Goal: Contribute content: Contribute content

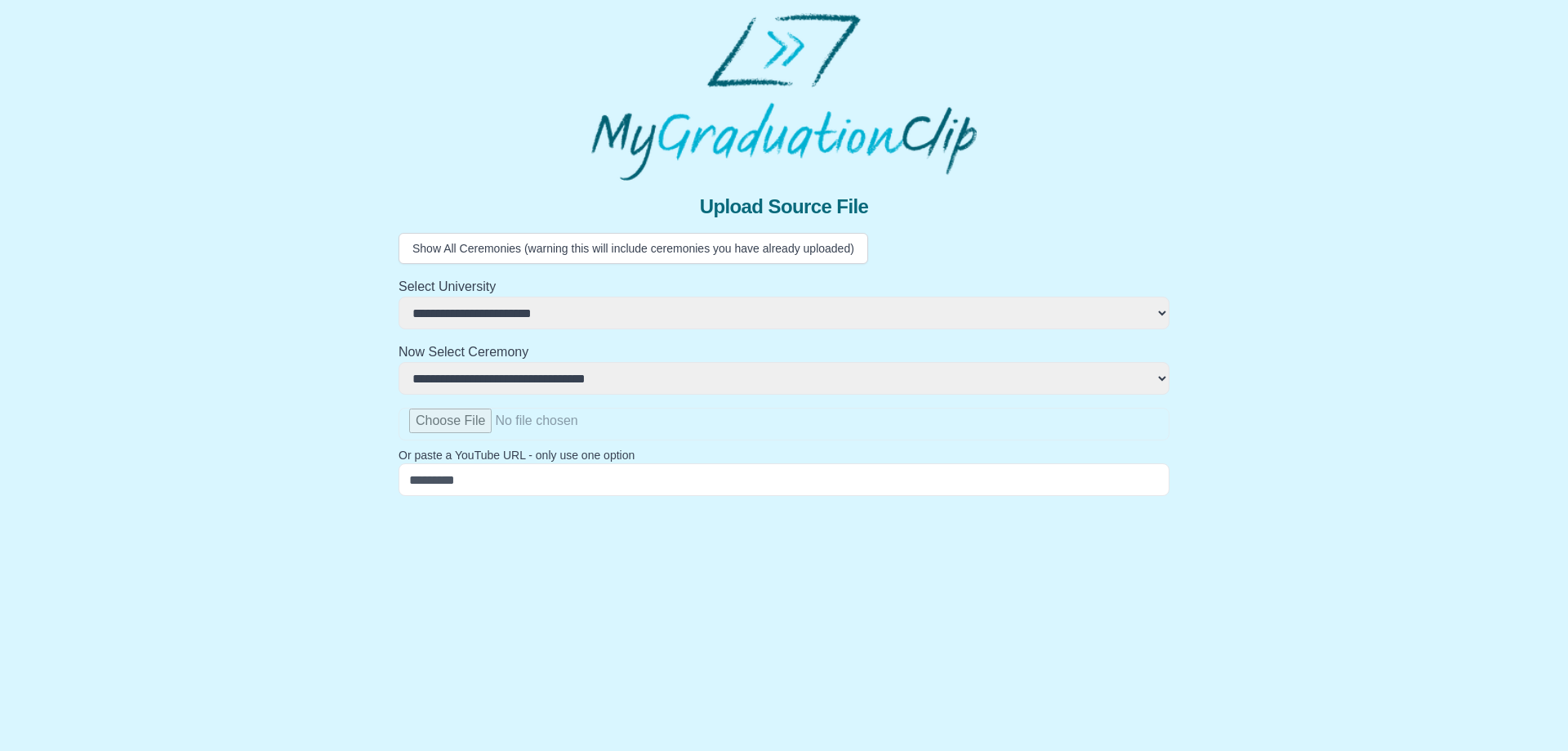
select select "**********"
click at [512, 83] on div at bounding box center [784, 96] width 771 height 167
click at [459, 415] on input "file" at bounding box center [784, 424] width 771 height 33
type input "**********"
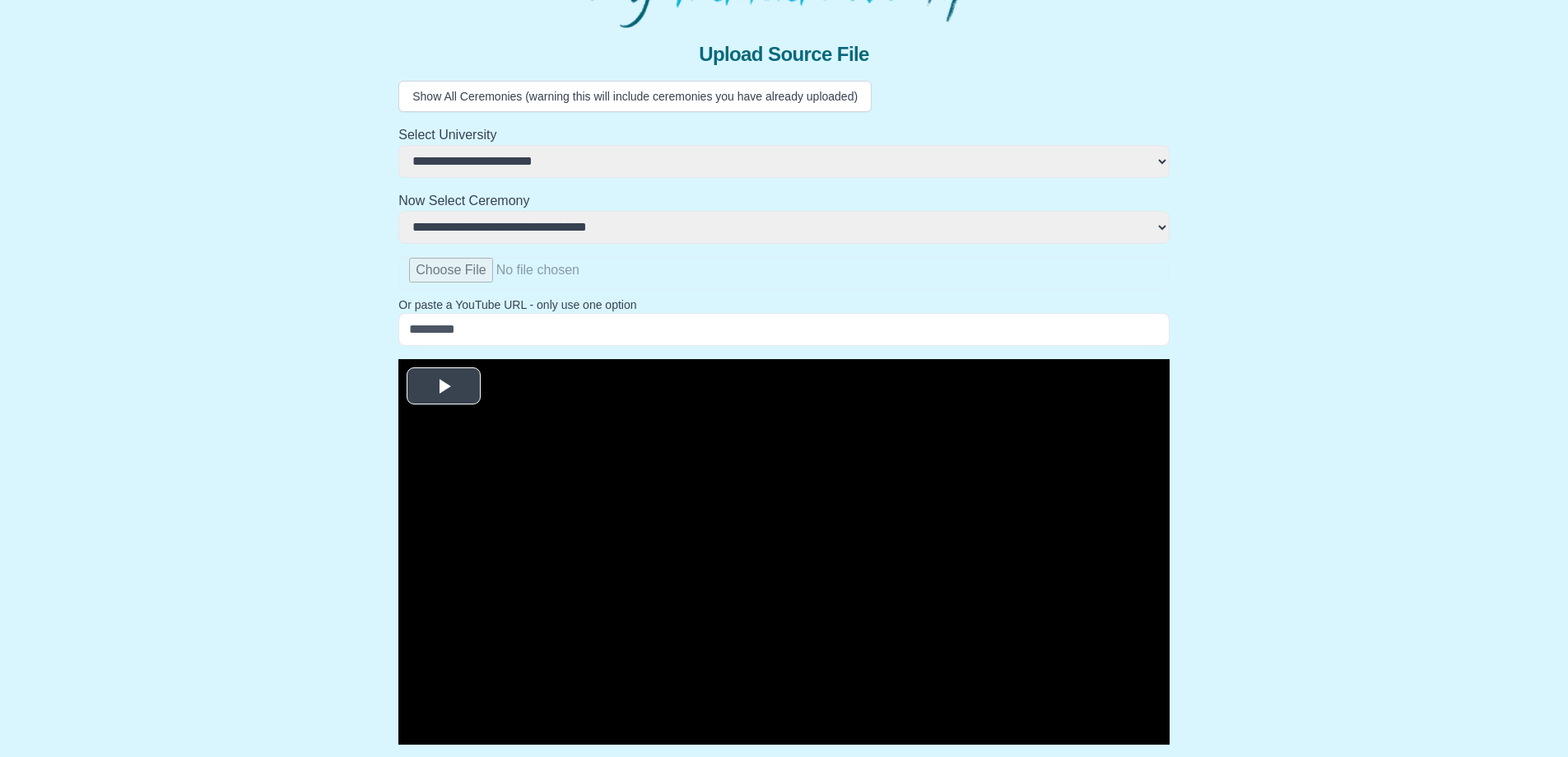
scroll to position [279, 0]
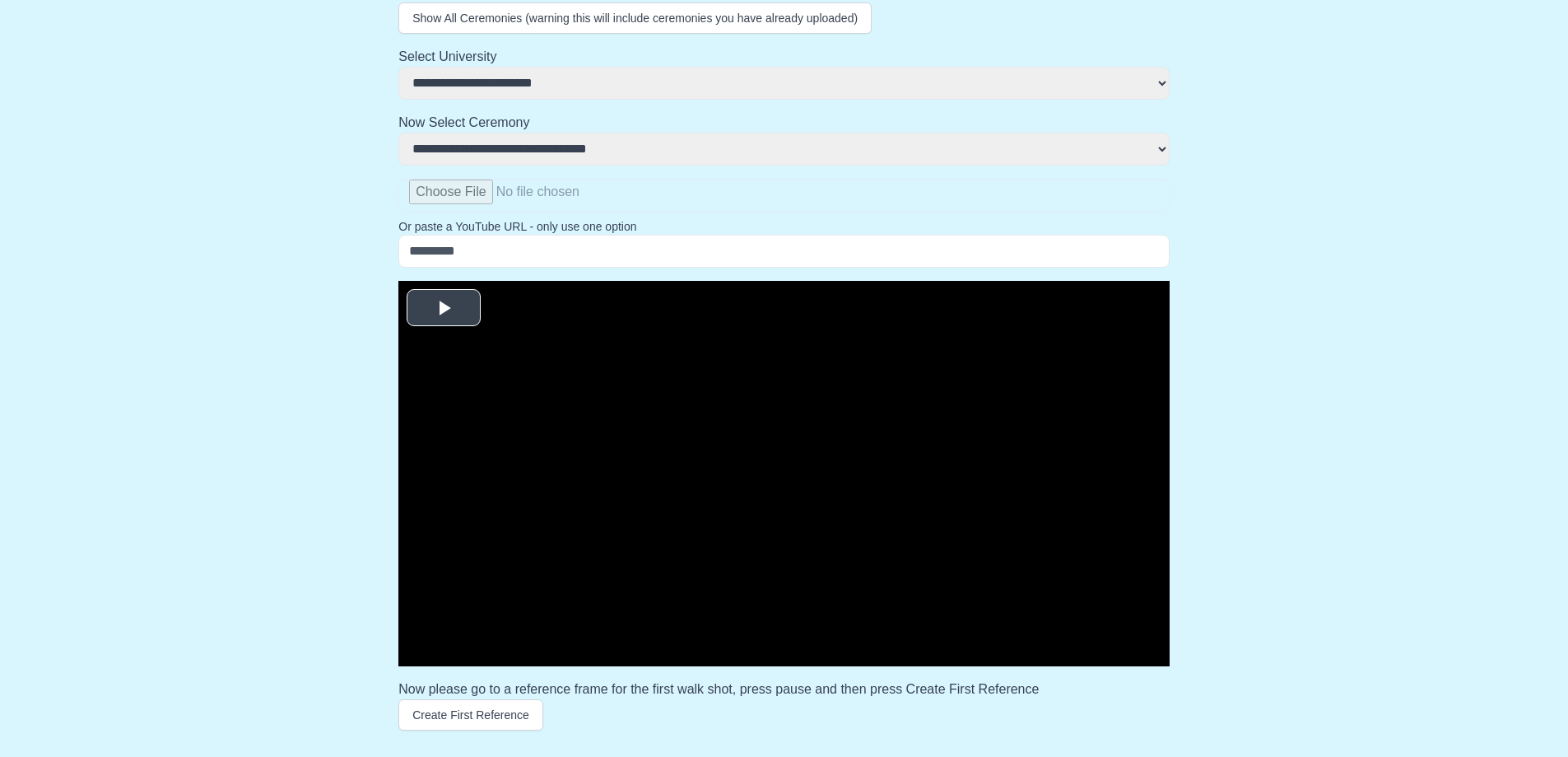
click at [444, 307] on span "Video Player" at bounding box center [444, 307] width 0 height 0
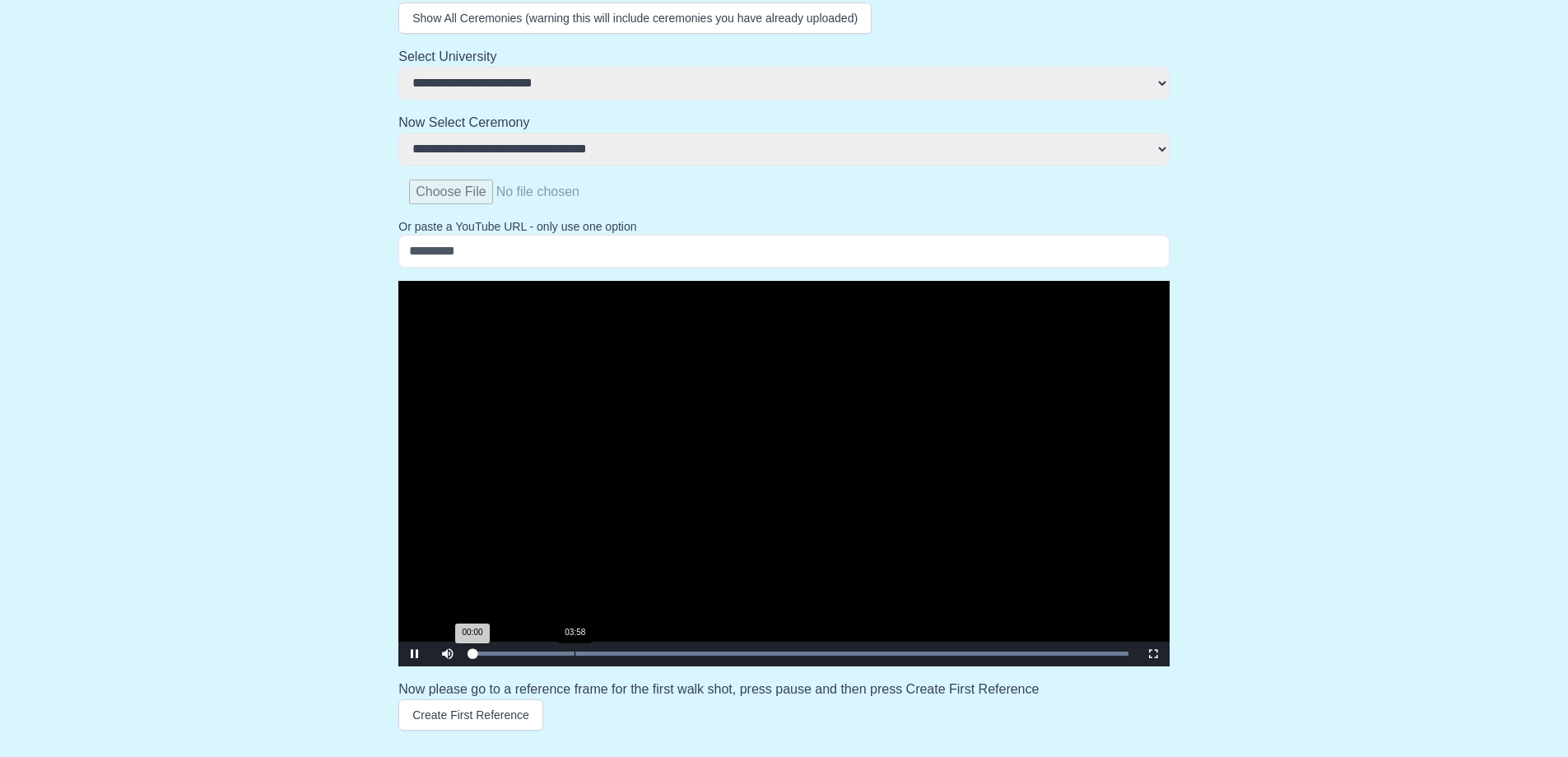
click at [578, 648] on div "Loaded : 0% 03:58 00:00 Progress : 0%" at bounding box center [800, 653] width 673 height 25
click at [458, 711] on button "Create First Reference" at bounding box center [471, 715] width 145 height 31
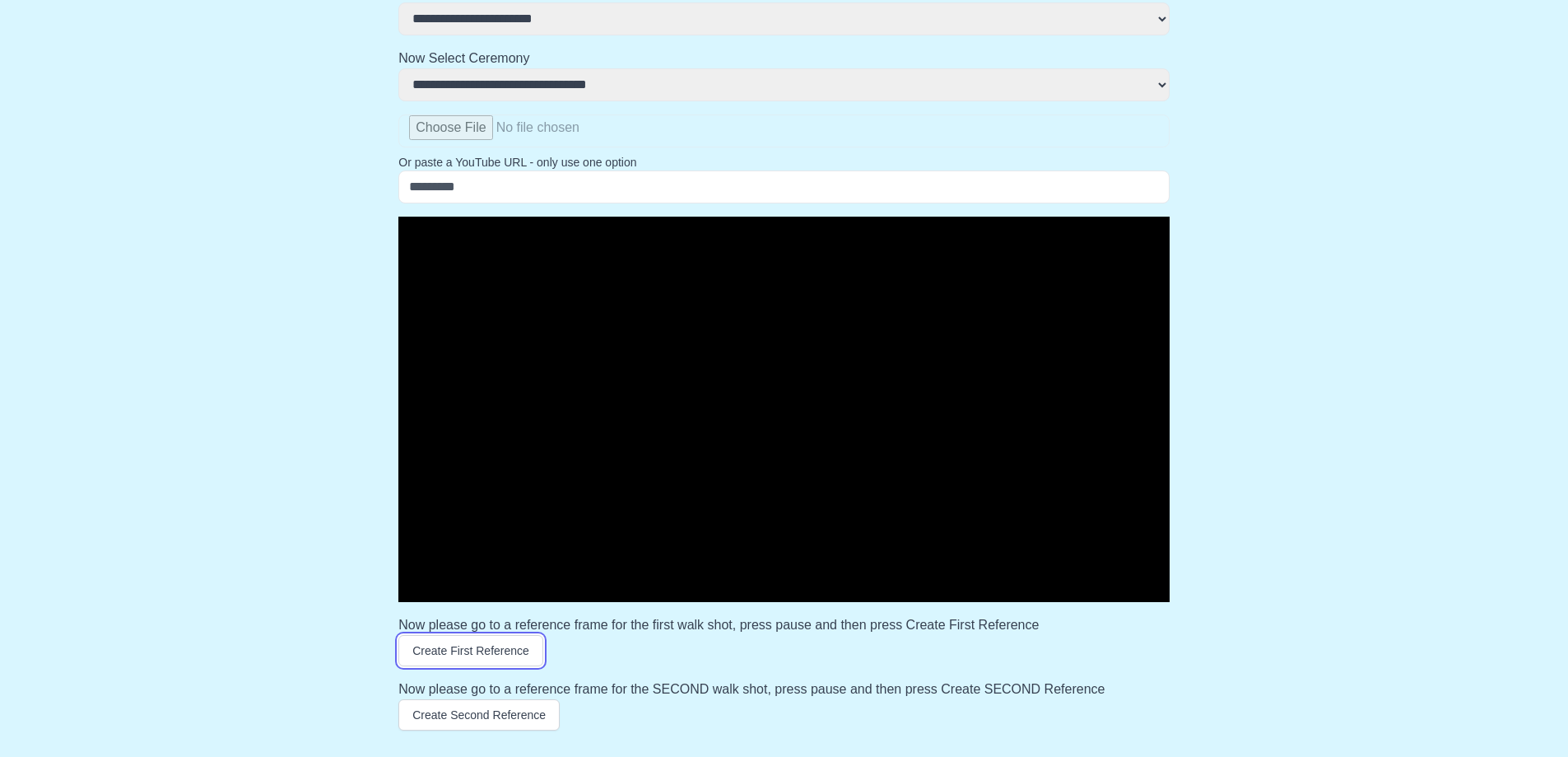
scroll to position [343, 0]
click at [473, 713] on button "Create Second Reference" at bounding box center [479, 715] width 162 height 31
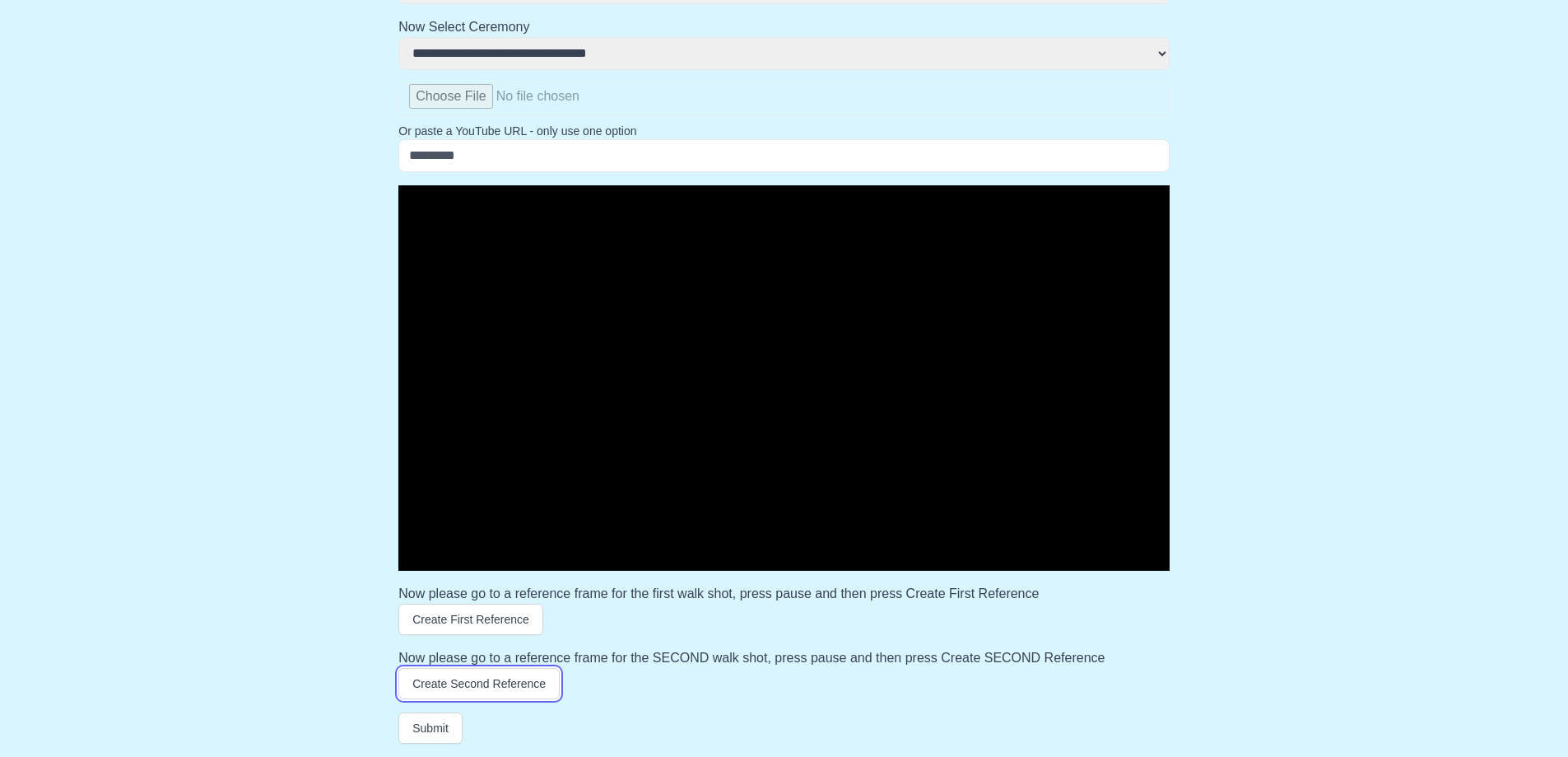
scroll to position [375, 0]
click at [422, 729] on button "Submit" at bounding box center [430, 728] width 64 height 31
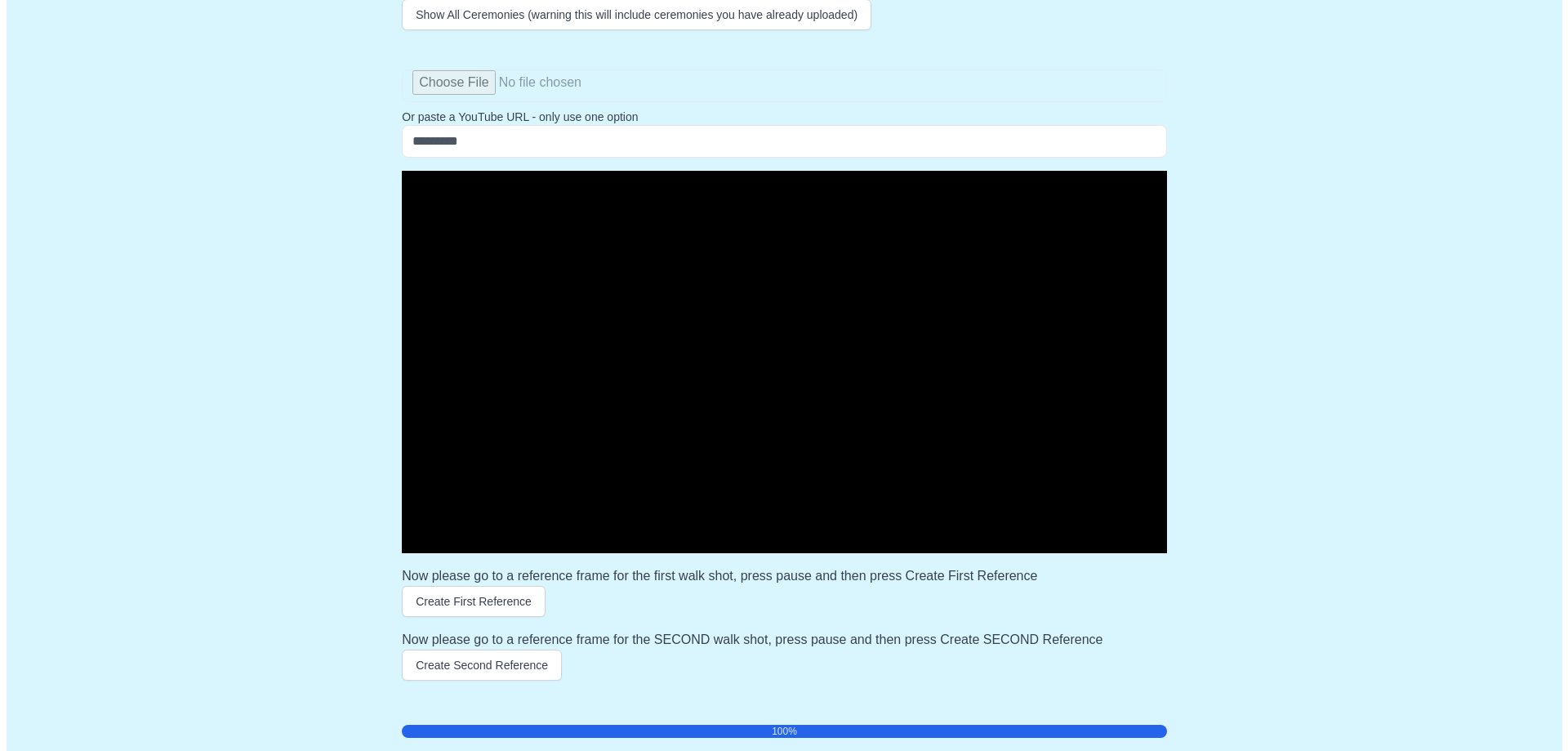
scroll to position [0, 0]
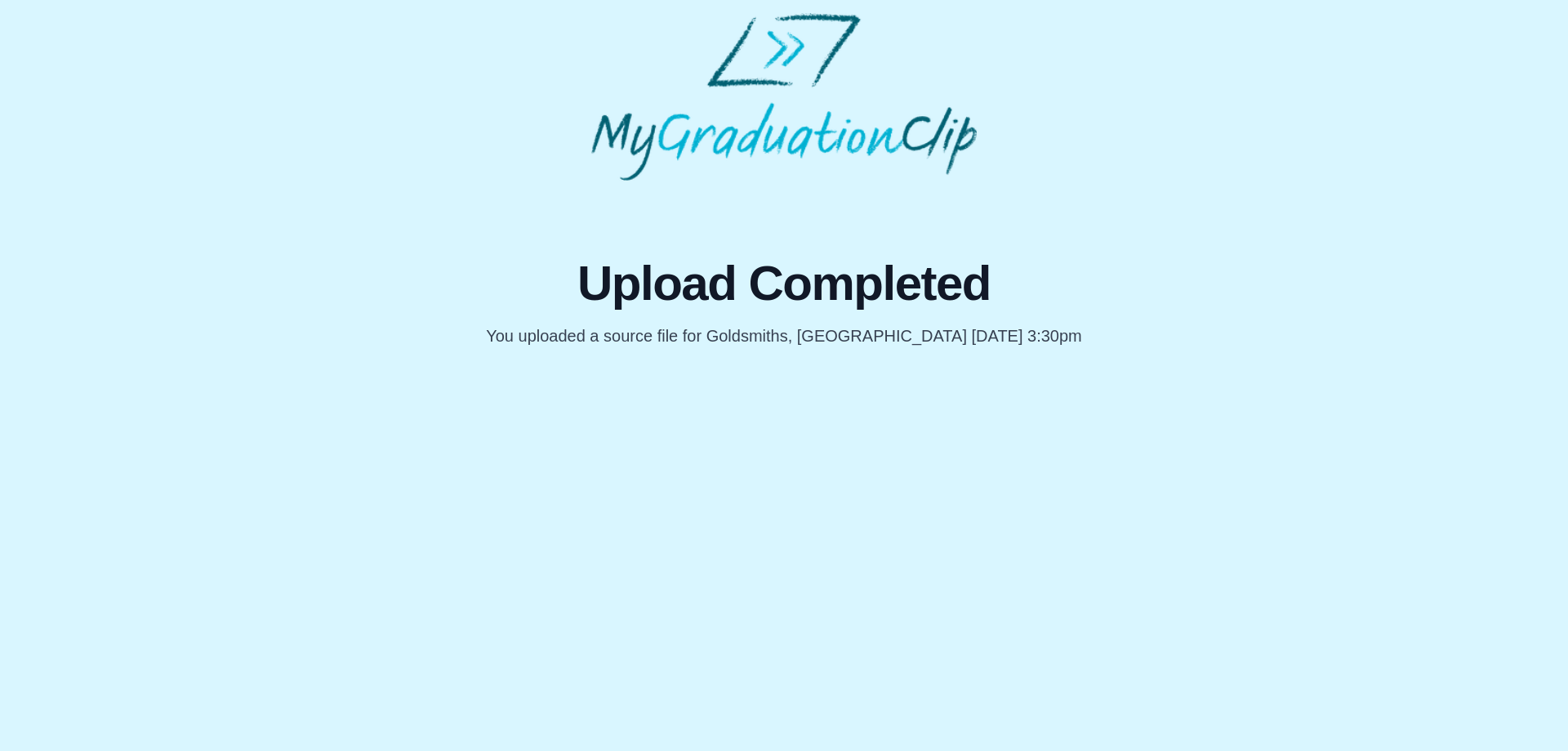
click at [824, 360] on html "Upload Completed You uploaded a source file for Goldsmiths, [GEOGRAPHIC_DATA] […" at bounding box center [784, 180] width 1568 height 360
drag, startPoint x: 204, startPoint y: 117, endPoint x: 194, endPoint y: 78, distance: 40.3
click at [202, 110] on div "Upload Completed You uploaded a source file for Goldsmiths, [GEOGRAPHIC_DATA] […" at bounding box center [783, 180] width 1541 height 334
